Goal: Find specific fact: Find specific fact

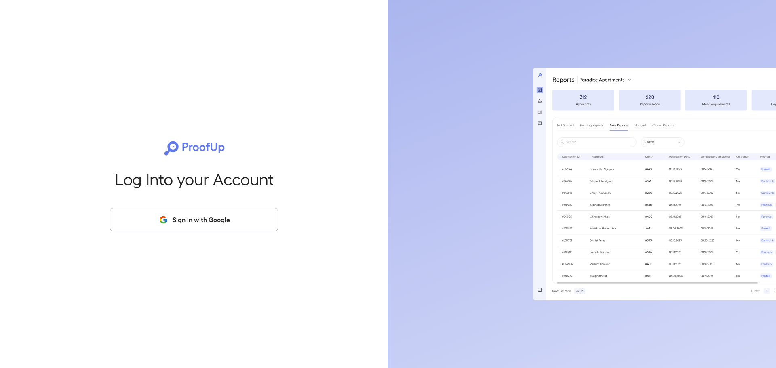
click at [231, 220] on button "Sign in with Google" at bounding box center [194, 219] width 168 height 23
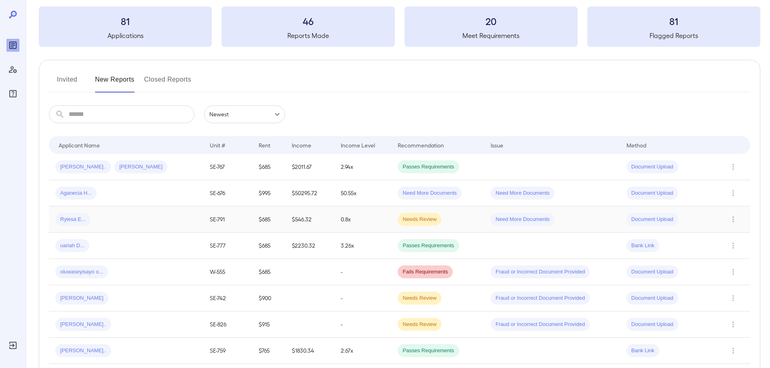
scroll to position [202, 0]
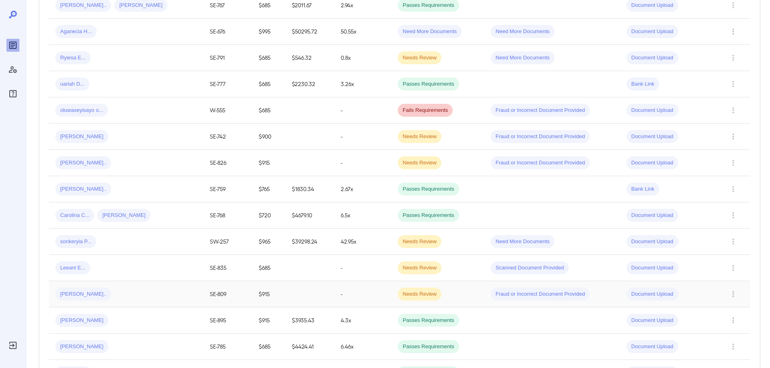
click at [127, 291] on div "[PERSON_NAME].." at bounding box center [125, 294] width 141 height 13
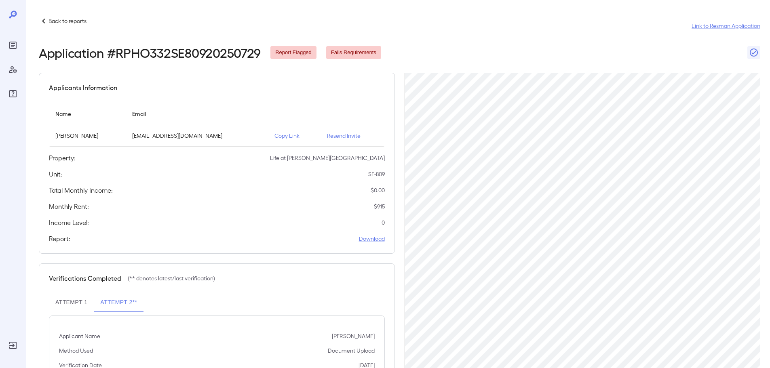
click at [346, 338] on p "[PERSON_NAME]" at bounding box center [353, 336] width 43 height 8
copy p "[PERSON_NAME]"
